Goal: Task Accomplishment & Management: Manage account settings

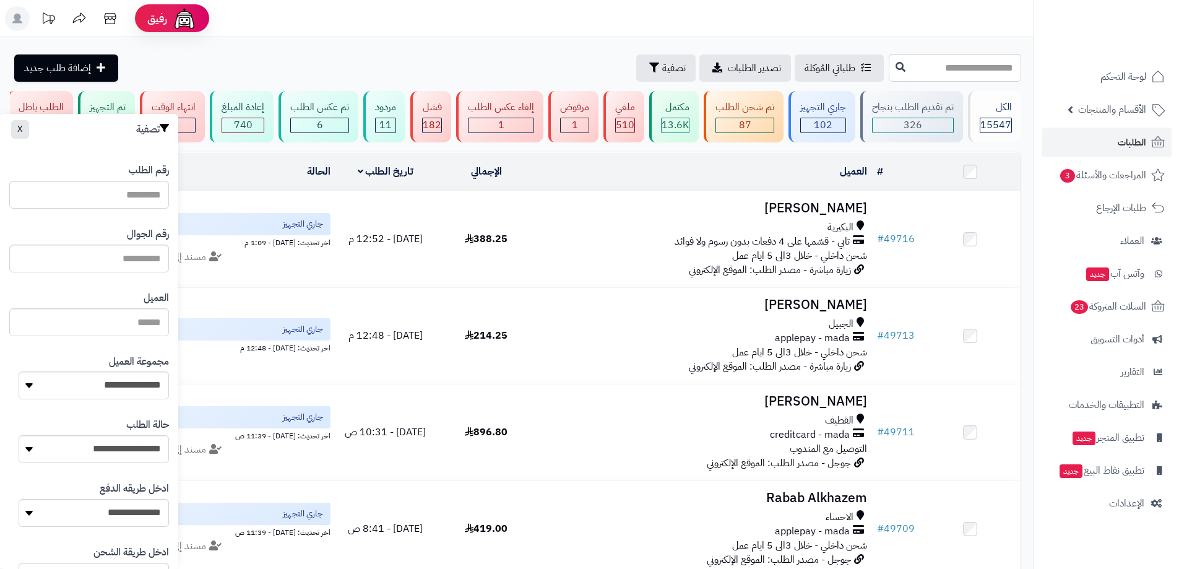
drag, startPoint x: 137, startPoint y: 242, endPoint x: 135, endPoint y: 249, distance: 7.7
click at [137, 244] on div "رقم الجوال" at bounding box center [89, 250] width 160 height 64
click at [135, 249] on input "text" at bounding box center [89, 258] width 160 height 28
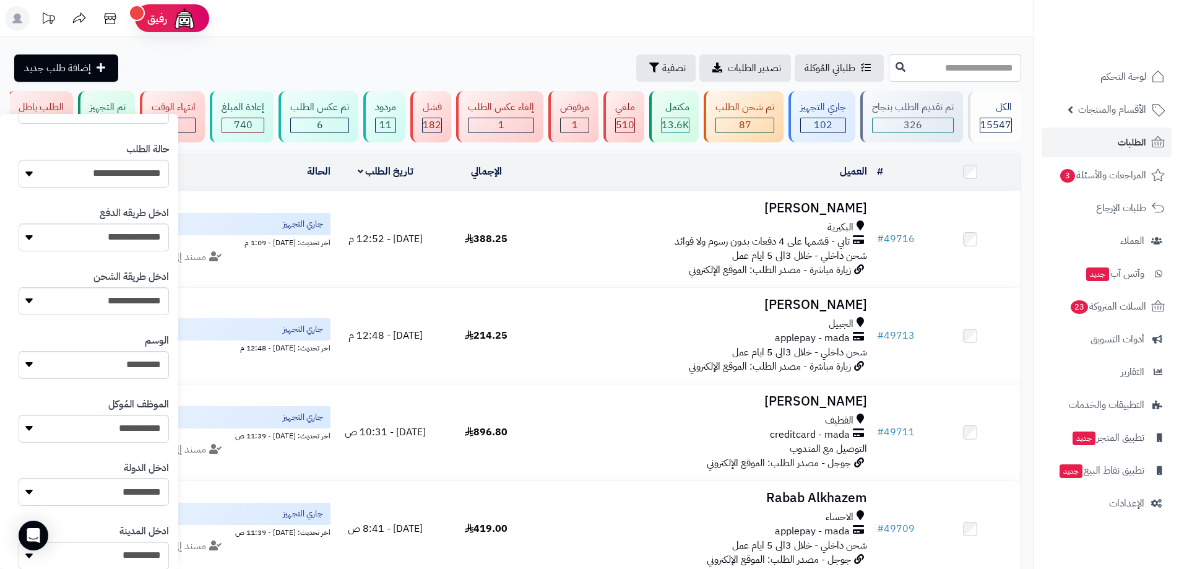
scroll to position [542, 0]
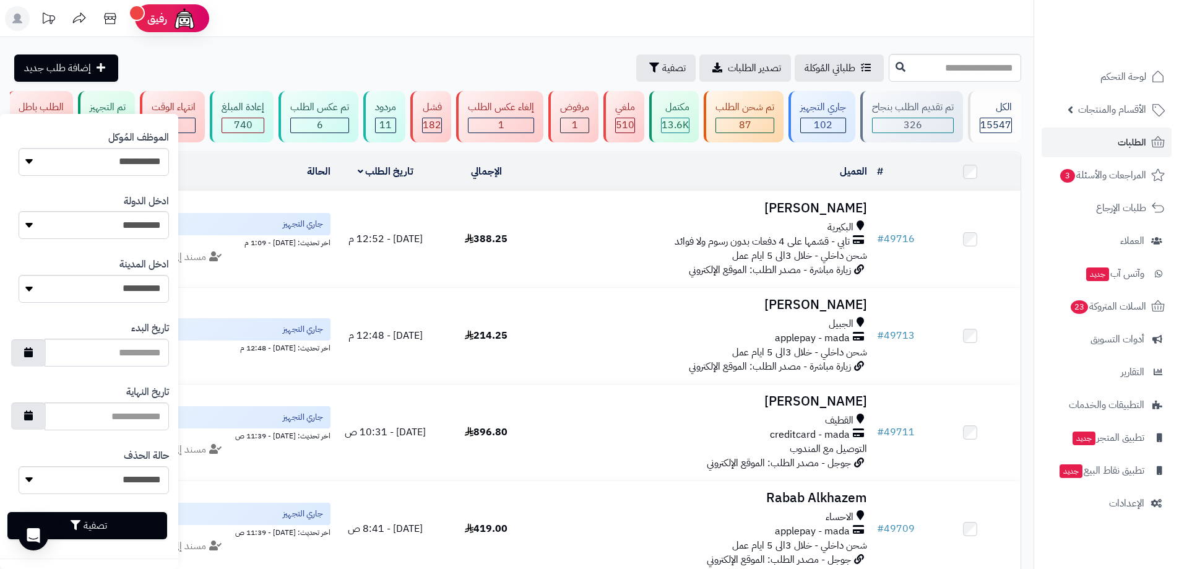
type input "*********"
click at [137, 530] on button "تصفية" at bounding box center [87, 525] width 160 height 27
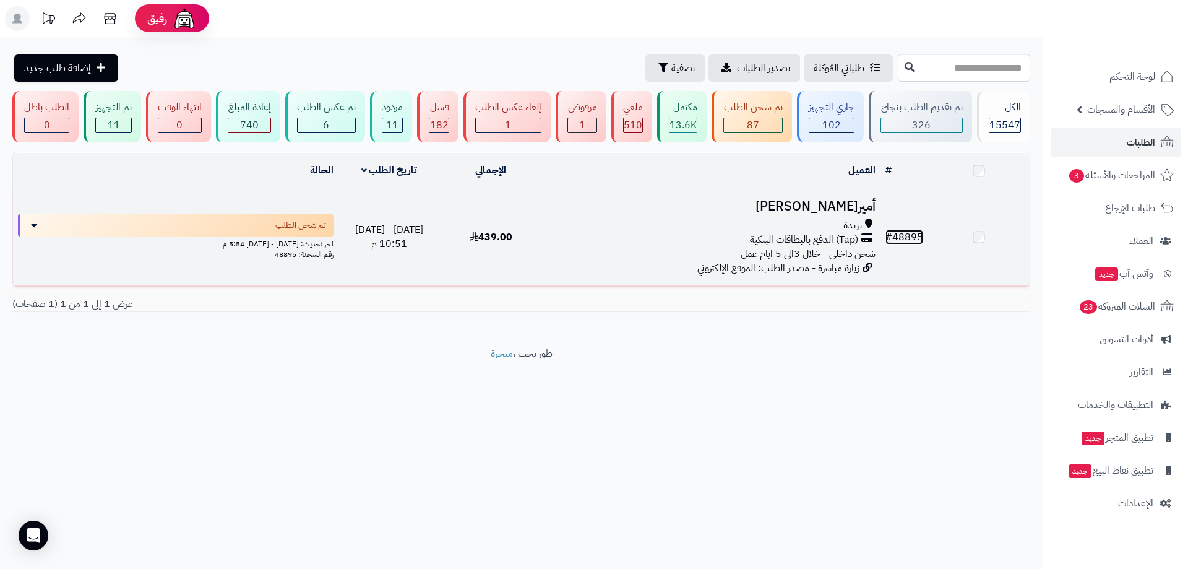
click at [897, 235] on link "# 48895" at bounding box center [904, 237] width 38 height 15
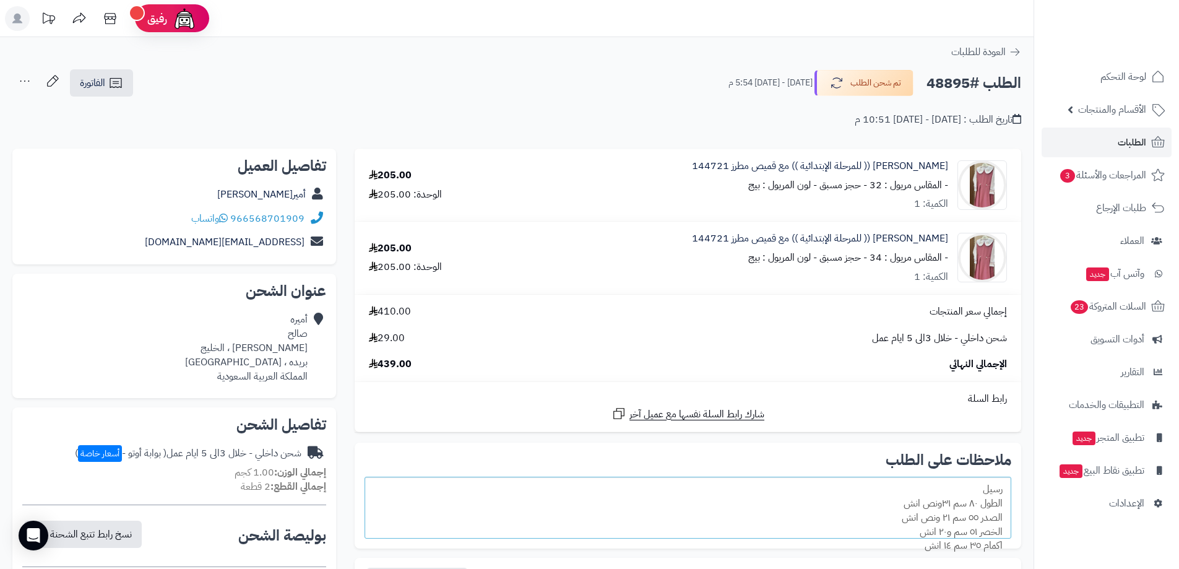
click at [851, 528] on div "رسيل الطول ٨٠ سم ٣١ونص انش الصدر ٥٥ سم ٢١ ونص انش الخصر ٥١ سم و٢٠ انش اكمام ٣٥ …" at bounding box center [687, 507] width 647 height 62
drag, startPoint x: 1001, startPoint y: 520, endPoint x: 940, endPoint y: 535, distance: 63.2
click at [940, 535] on div "رسيل الطول ٨٠ سم ٣١ونص انش الصدر ٥٥ سم ٢١ ونص انش الخصر ٥١ سم و٢٠ انش اكمام ٣٥ …" at bounding box center [687, 507] width 647 height 62
click at [935, 533] on div "رسيل الطول ٨٠ سم ٣١ونص انش الصدر ٥٥ سم ٢١ ونص انش الخصر ٥١ سم و٢٠ انش اكمام ٣٥ …" at bounding box center [687, 507] width 647 height 62
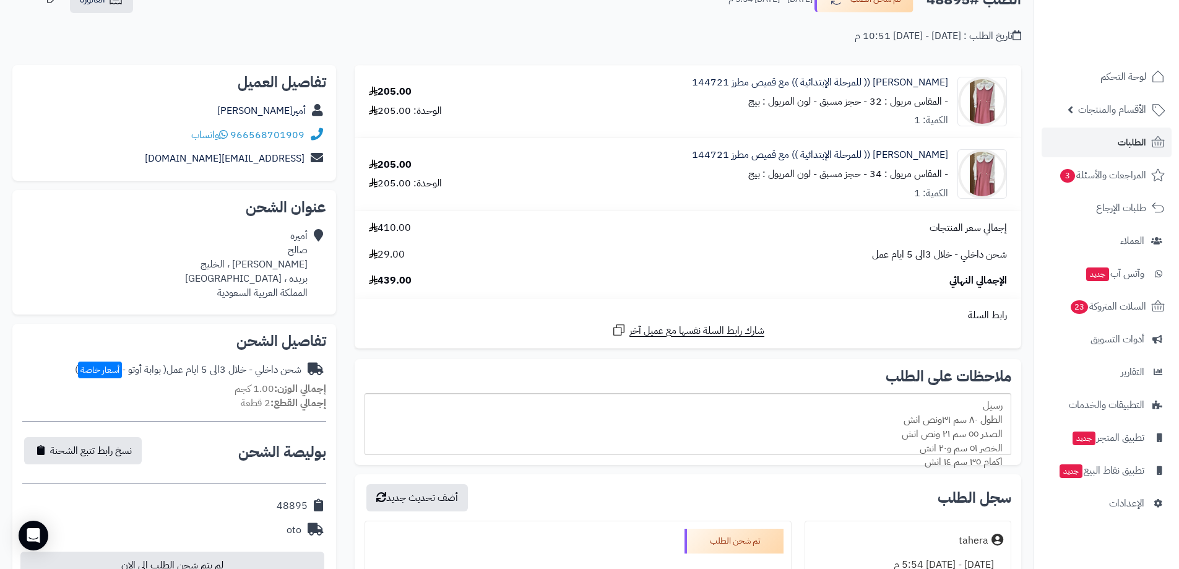
scroll to position [85, 0]
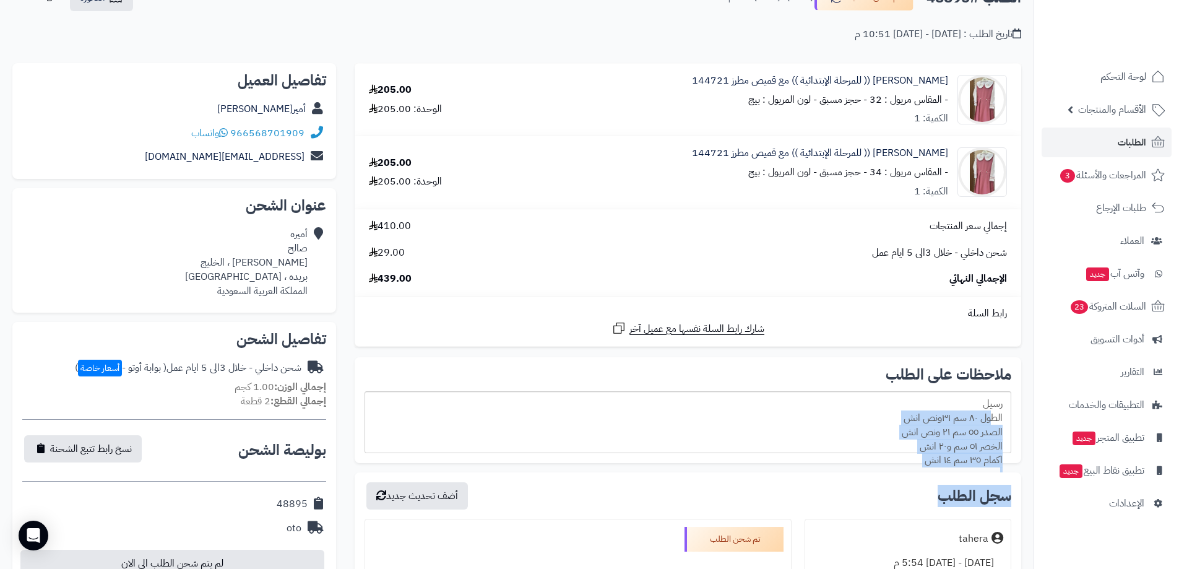
drag, startPoint x: 998, startPoint y: 419, endPoint x: 905, endPoint y: 497, distance: 121.2
click at [944, 453] on div "رسيل الطول ٨٠ سم ٣١ونص انش الصدر ٥٥ سم ٢١ ونص انش الخصر ٥١ سم و٢٠ انش اكمام ٣٥ …" at bounding box center [687, 422] width 647 height 62
drag, startPoint x: 1000, startPoint y: 402, endPoint x: 911, endPoint y: 457, distance: 104.7
click at [911, 457] on div "ملاحظات على الطلب رسيل الطول ٨٠ سم ٣١ونص انش الصدر ٥٥ سم ٢١ ونص انش الخصر ٥١ سم…" at bounding box center [688, 410] width 666 height 106
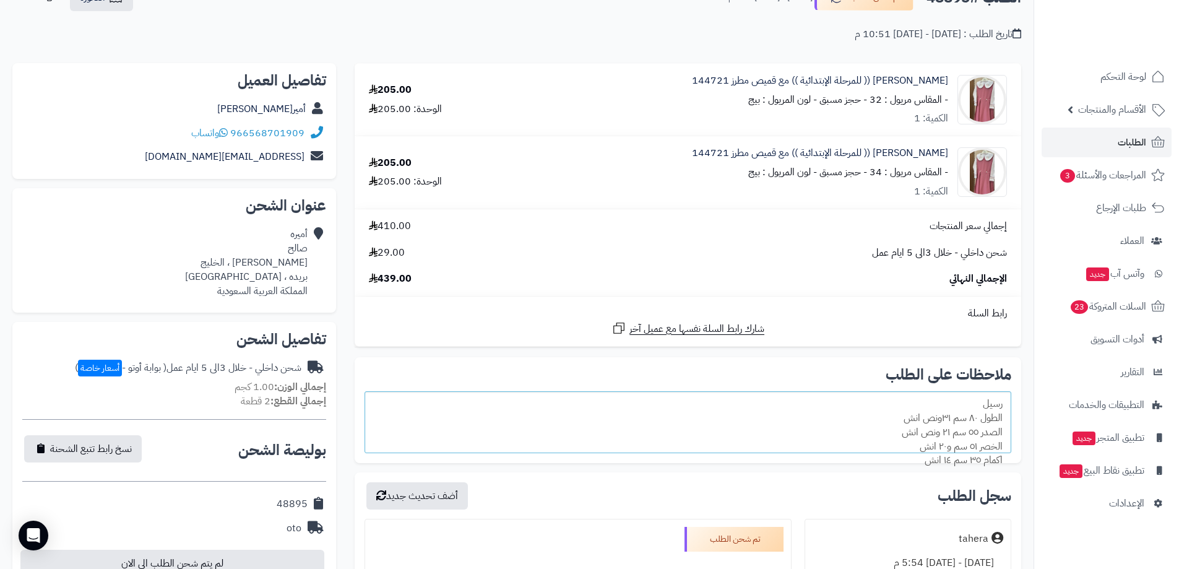
click at [973, 414] on div "رسيل الطول ٨٠ سم ٣١ونص انش الصدر ٥٥ سم ٢١ ونص انش الخصر ٥١ سم و٢٠ انش اكمام ٣٥ …" at bounding box center [687, 422] width 647 height 62
drag, startPoint x: 976, startPoint y: 421, endPoint x: 927, endPoint y: 460, distance: 63.0
click at [927, 453] on div "رسيل الطول ٨٠ سم ٣١ونص انش الصدر ٥٥ سم ٢١ ونص انش الخصر ٥١ سم و٢٠ انش اكمام ٣٥ …" at bounding box center [687, 422] width 647 height 62
drag, startPoint x: 927, startPoint y: 457, endPoint x: 942, endPoint y: 446, distance: 18.6
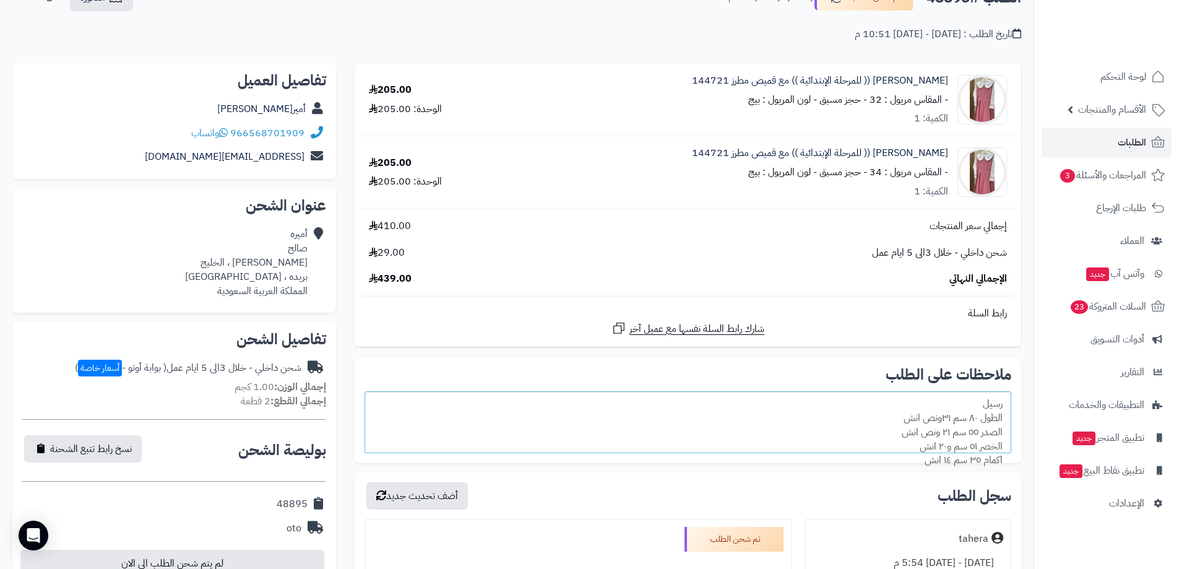
click at [942, 446] on div "رسيل الطول ٨٠ سم ٣١ونص انش الصدر ٥٥ سم ٢١ ونص انش الخصر ٥١ سم و٢٠ انش اكمام ٣٥ …" at bounding box center [687, 422] width 647 height 62
click at [960, 428] on div "رسيل الطول ٨٠ سم ٣١ونص انش الصدر ٥٥ سم ٢١ ونص انش الخصر ٥١ سم و٢٠ انش اكمام ٣٥ …" at bounding box center [687, 422] width 647 height 62
click at [896, 155] on link "مريول مدرسي (( للمرحلة الإبتدائية )) مع قميص مطرز 144721" at bounding box center [820, 153] width 256 height 14
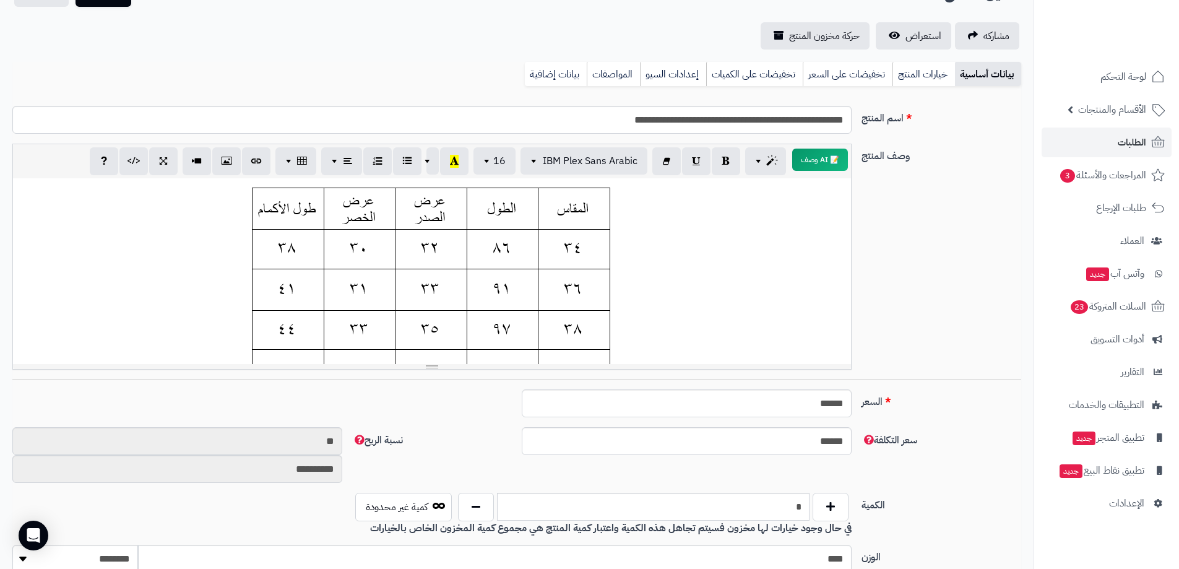
scroll to position [119, 0]
